Goal: Navigation & Orientation: Find specific page/section

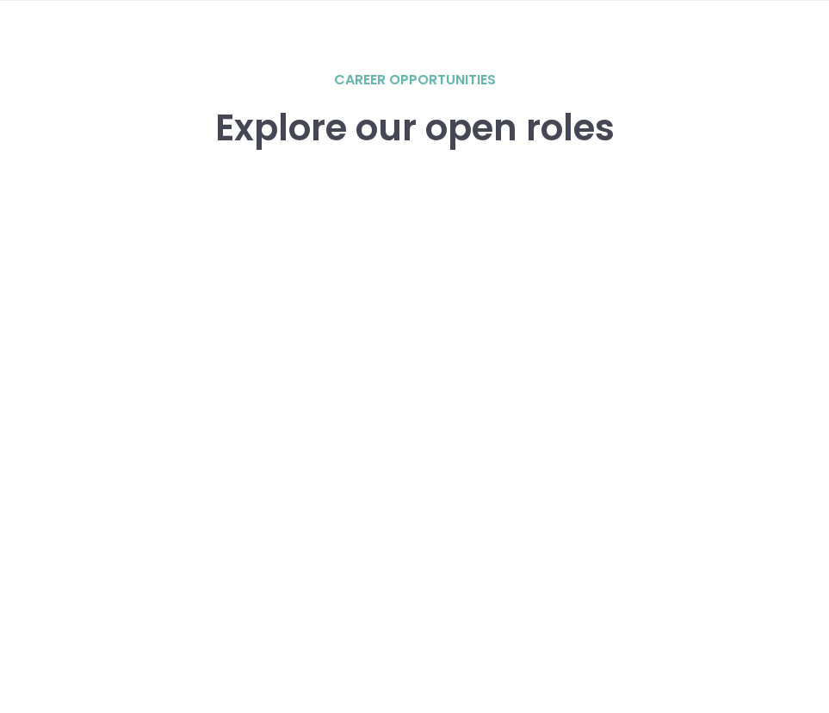
scroll to position [2273, 0]
